Goal: Transaction & Acquisition: Obtain resource

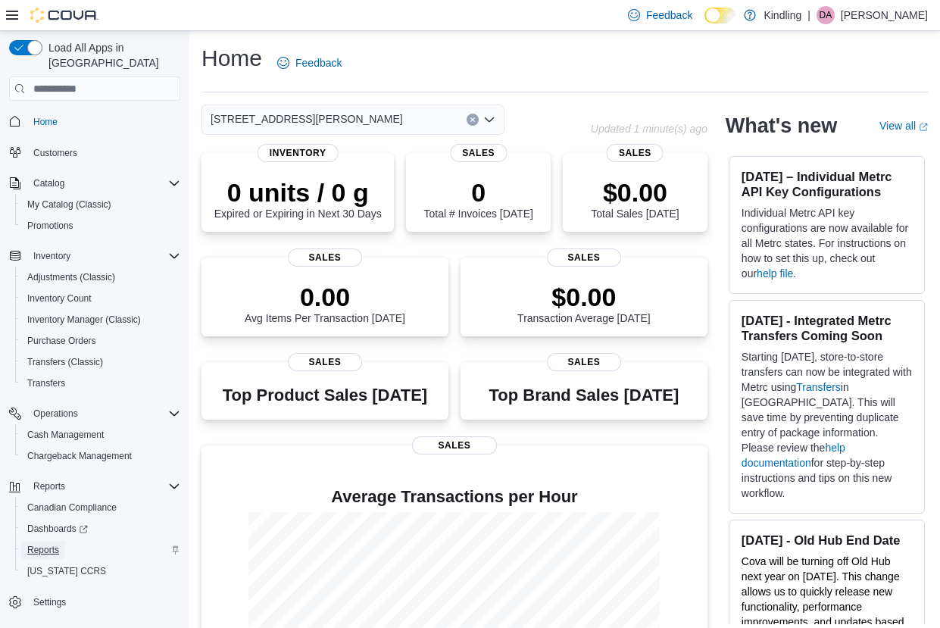
click at [57, 544] on span "Reports" at bounding box center [43, 550] width 32 height 12
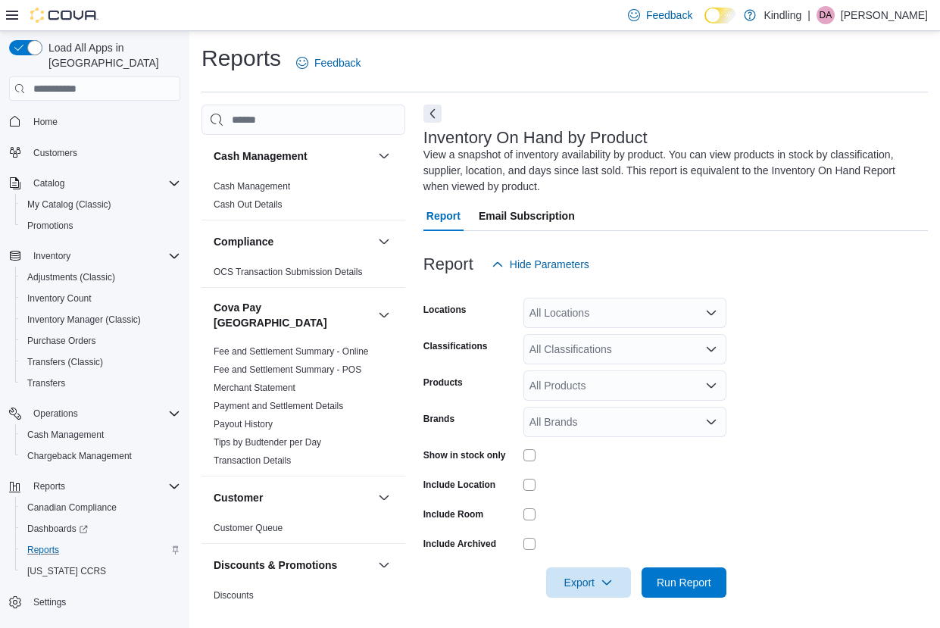
click at [583, 313] on div "All Locations" at bounding box center [624, 313] width 203 height 30
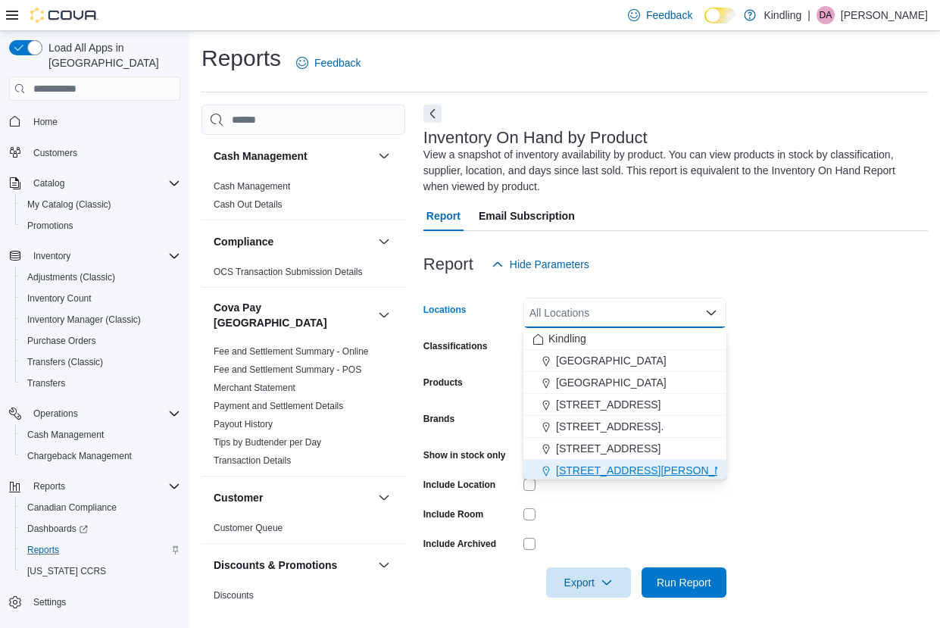
click at [604, 470] on span "[STREET_ADDRESS][PERSON_NAME]" at bounding box center [652, 470] width 192 height 15
click at [639, 481] on div at bounding box center [624, 485] width 203 height 12
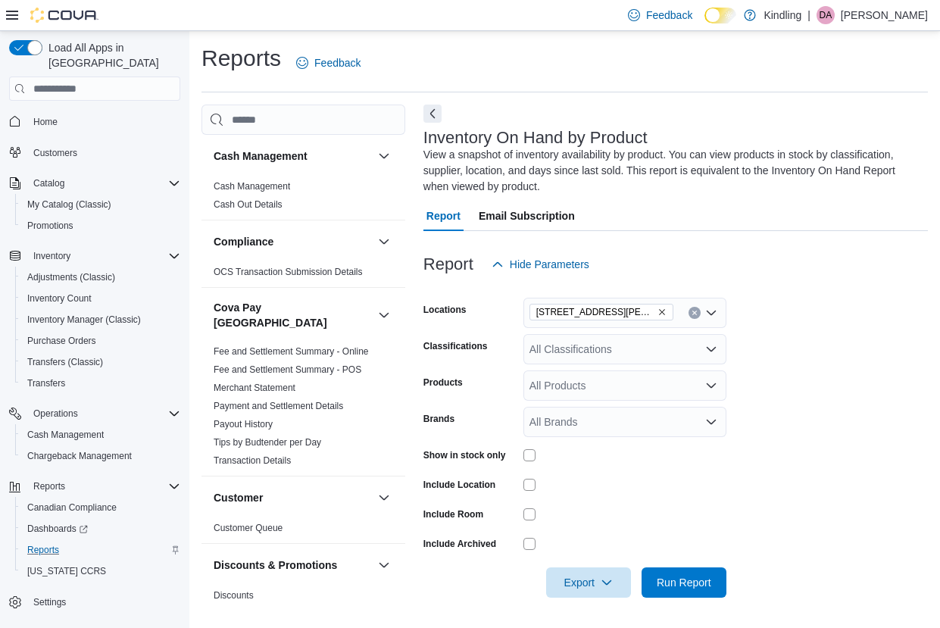
click at [592, 351] on div "All Classifications" at bounding box center [624, 349] width 203 height 30
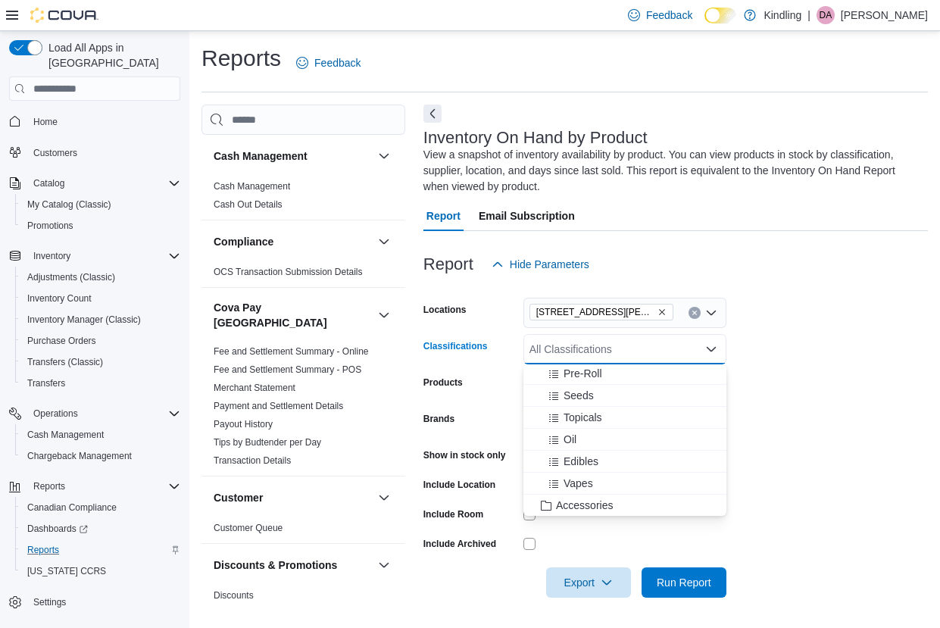
scroll to position [145, 0]
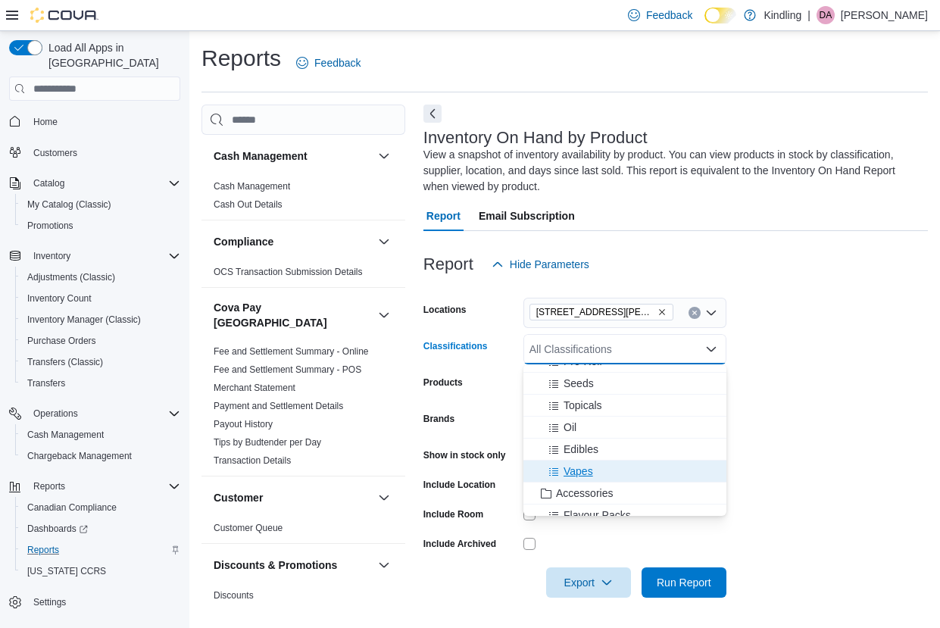
click at [593, 461] on button "Vapes" at bounding box center [624, 472] width 203 height 22
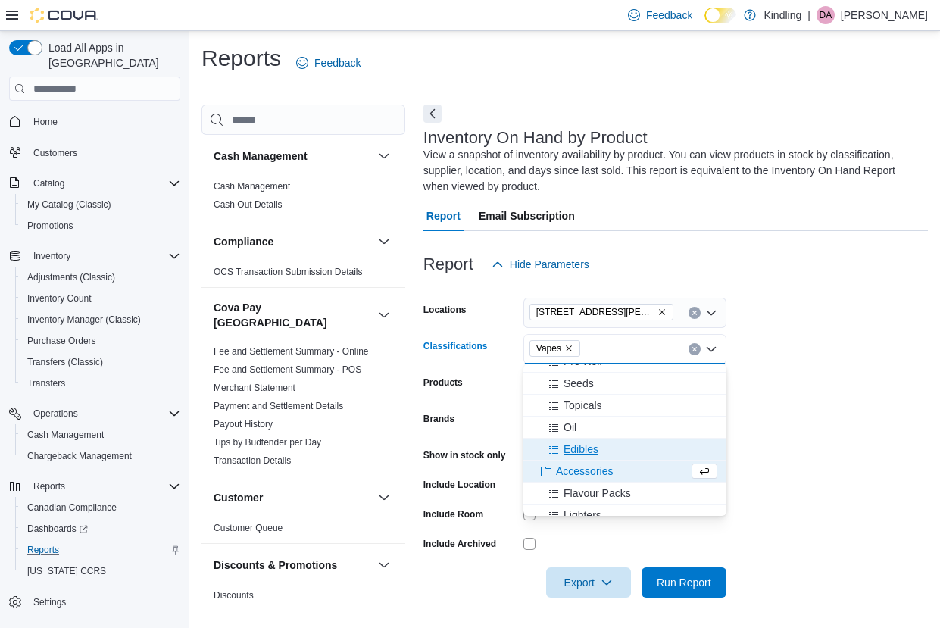
click at [594, 446] on span "Edibles" at bounding box center [581, 449] width 35 height 15
click at [756, 407] on form "Locations [STREET_ADDRESS][PERSON_NAME] Classifications Edibles Vapes Combo box…" at bounding box center [675, 439] width 504 height 318
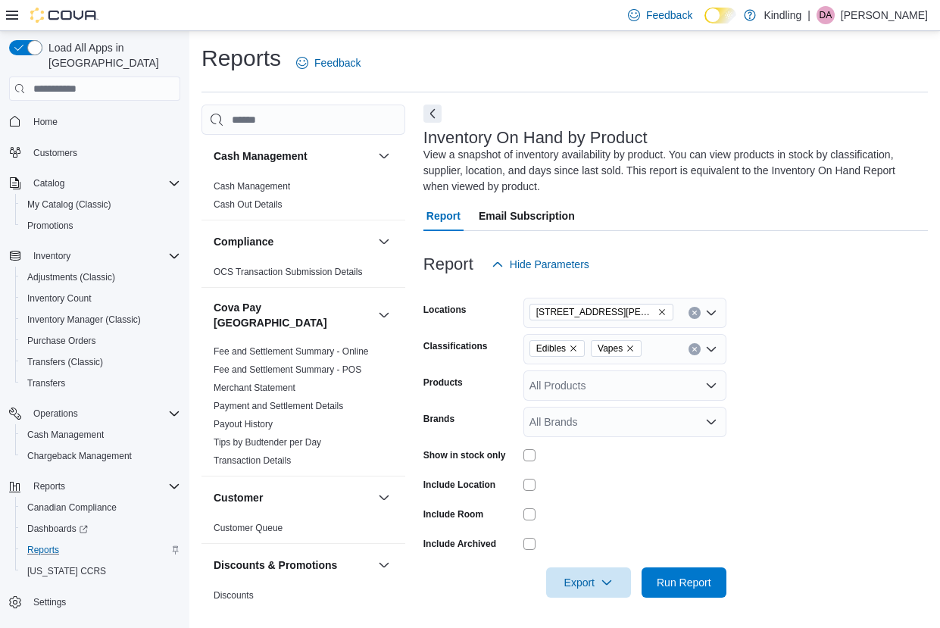
click at [631, 345] on icon "Remove Vapes from selection in this group" at bounding box center [630, 348] width 9 height 9
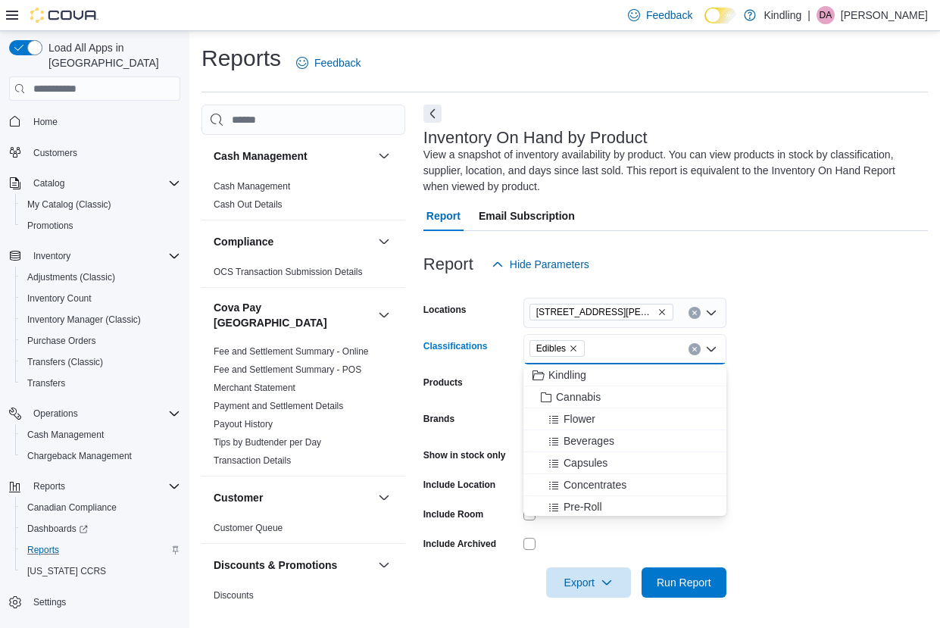
click at [617, 540] on div at bounding box center [624, 544] width 203 height 12
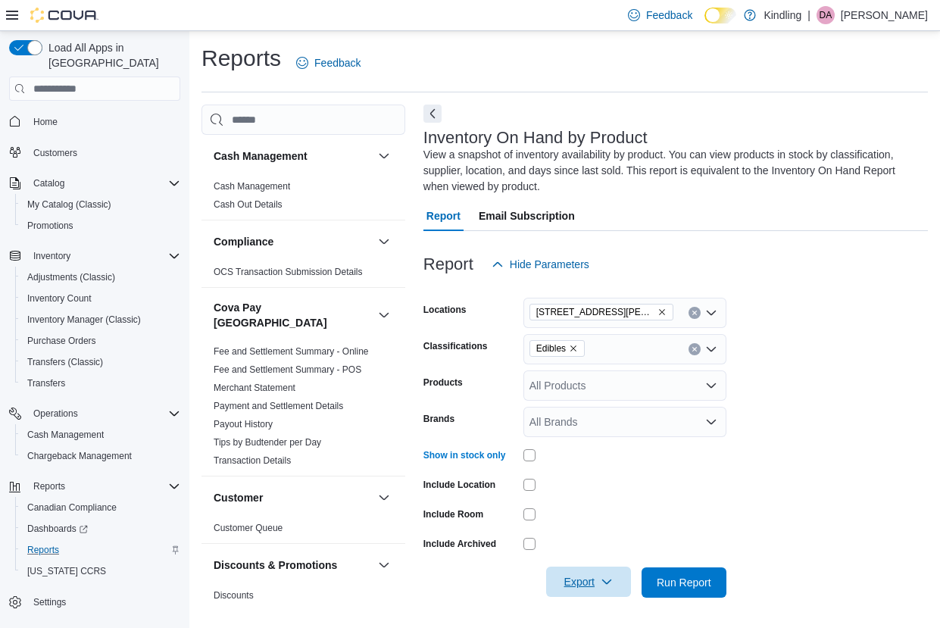
click at [581, 576] on span "Export" at bounding box center [588, 582] width 67 height 30
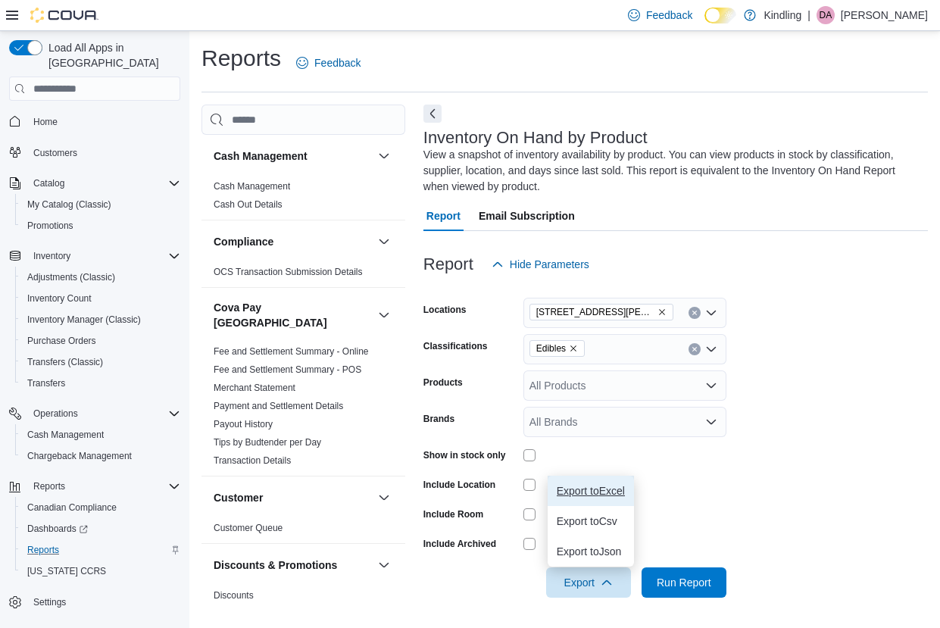
click at [597, 485] on span "Export to Excel" at bounding box center [591, 491] width 68 height 12
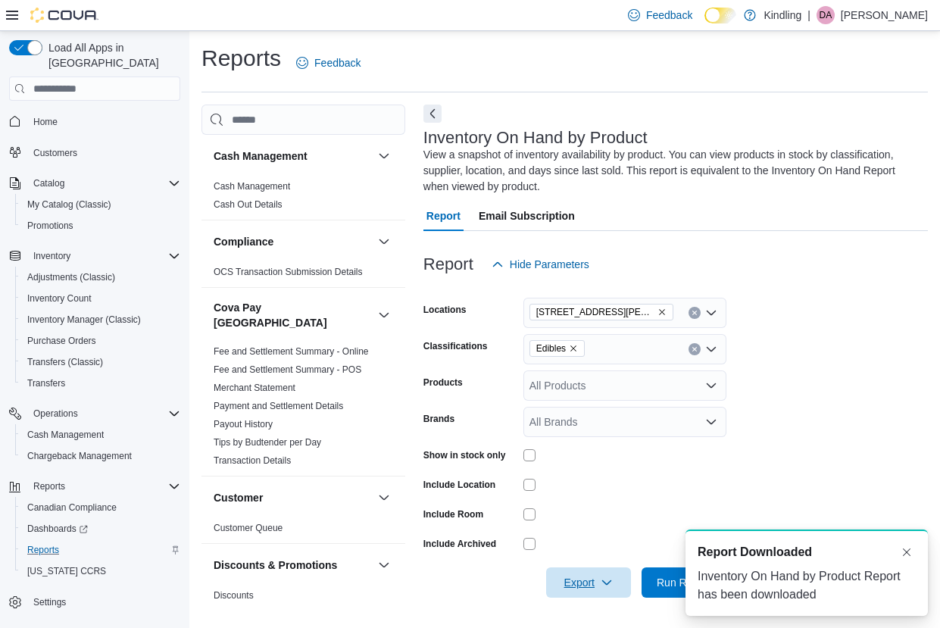
scroll to position [0, 0]
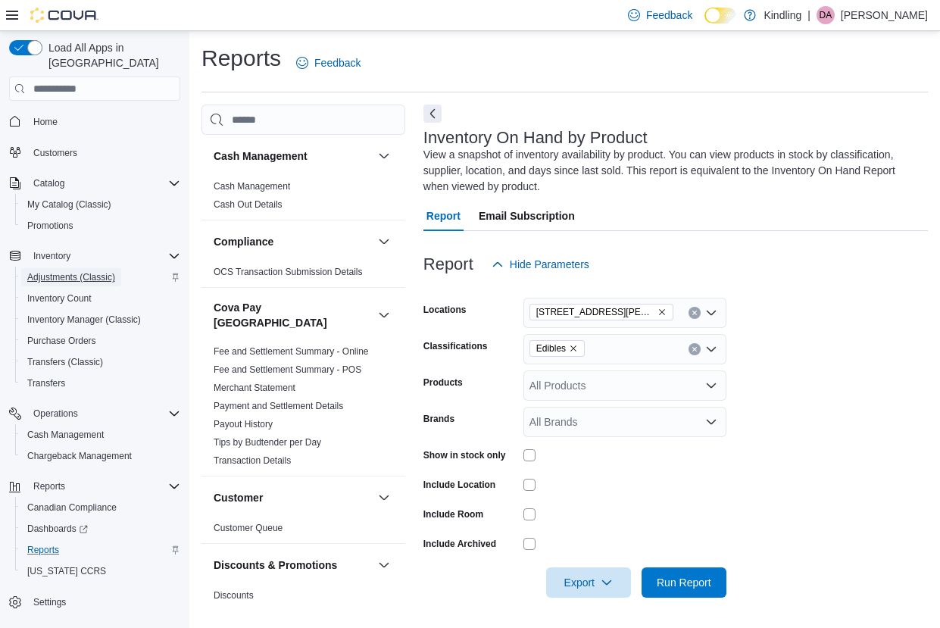
click at [55, 271] on span "Adjustments (Classic)" at bounding box center [71, 277] width 88 height 12
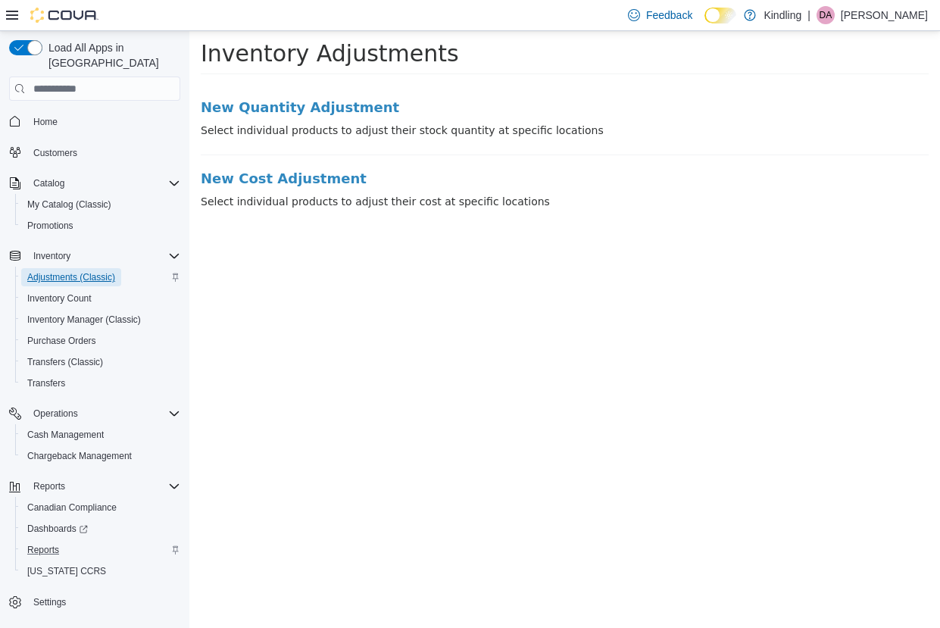
click at [55, 271] on span "Adjustments (Classic)" at bounding box center [71, 277] width 88 height 12
